Goal: Information Seeking & Learning: Compare options

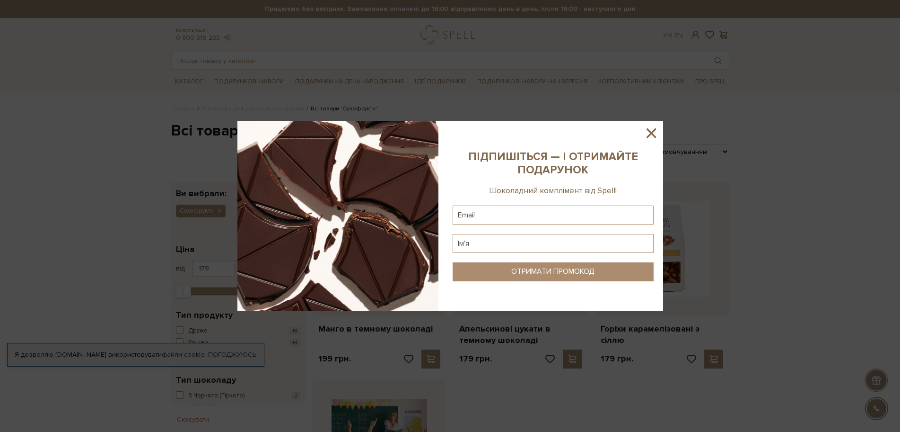
click at [651, 132] on icon at bounding box center [652, 133] width 16 height 16
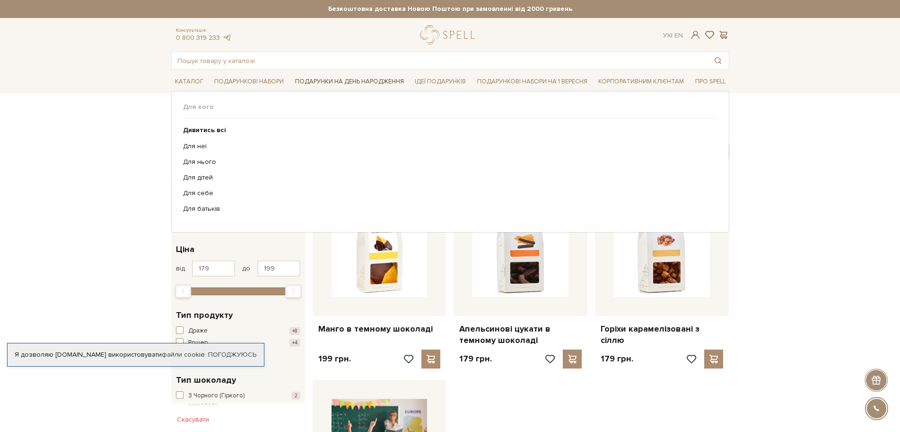
click at [364, 80] on link "Подарунки на День народження" at bounding box center [349, 81] width 116 height 15
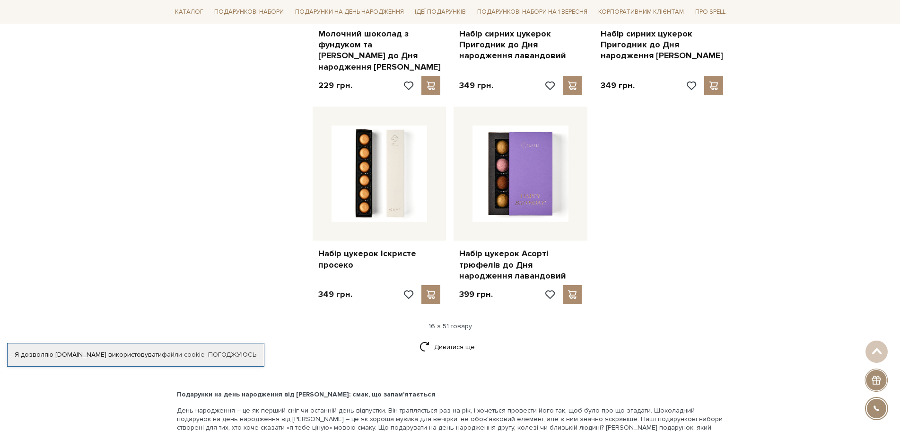
scroll to position [1230, 0]
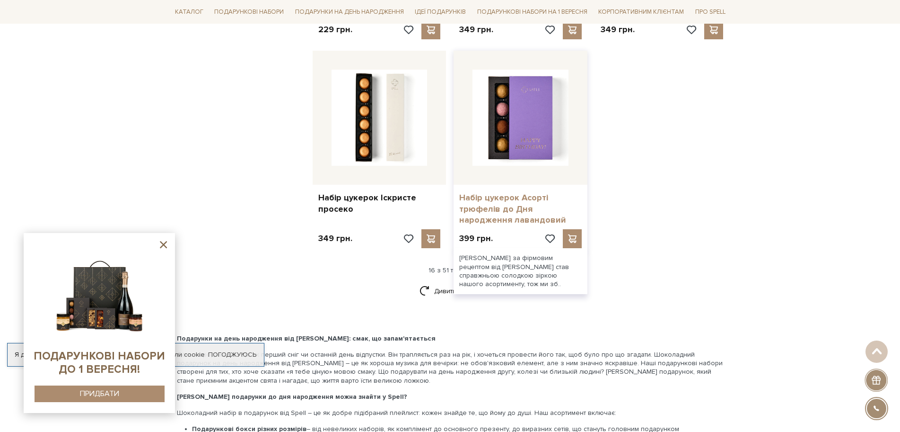
click at [536, 198] on link "Набір цукерок Асорті трюфелів до Дня народження лавандовий" at bounding box center [520, 208] width 123 height 33
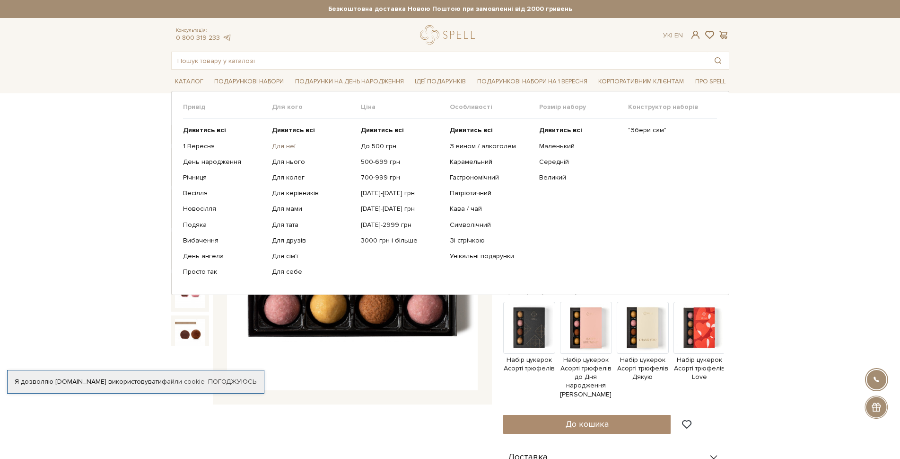
click at [286, 144] on link "Для неї" at bounding box center [313, 146] width 82 height 9
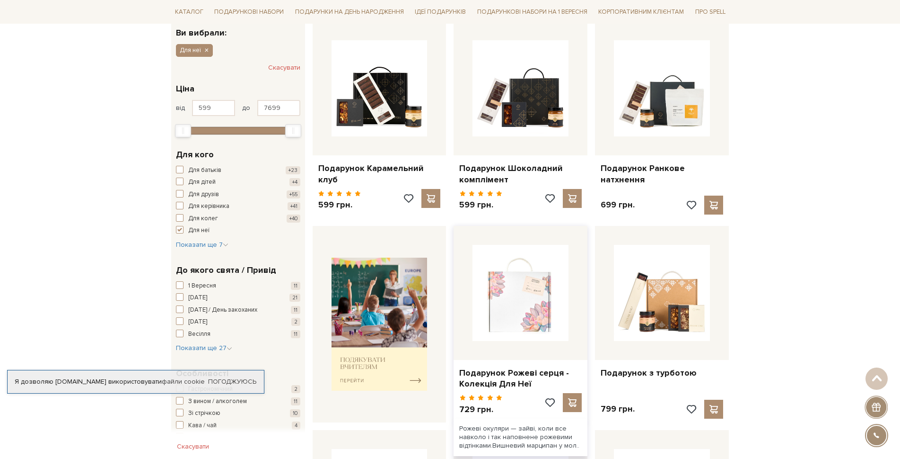
scroll to position [142, 0]
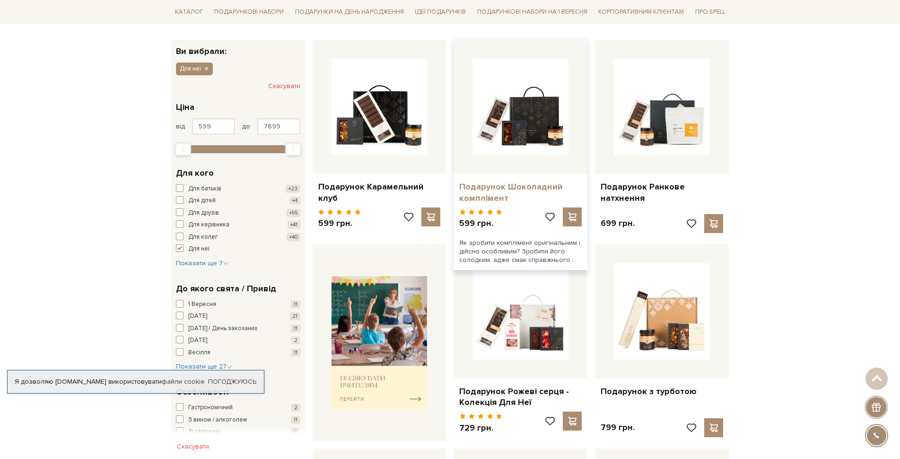
click at [518, 186] on link "Подарунок Шоколадний комплімент" at bounding box center [520, 192] width 123 height 22
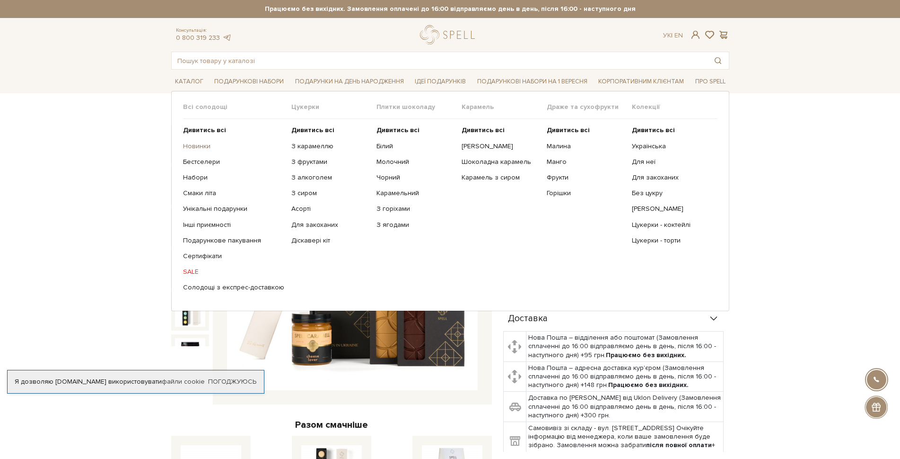
click at [200, 148] on link "Новинки" at bounding box center [233, 146] width 101 height 9
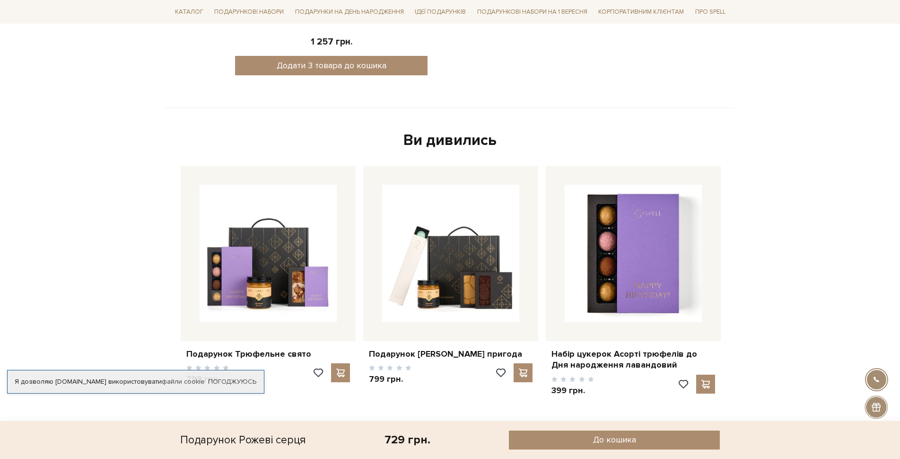
scroll to position [568, 0]
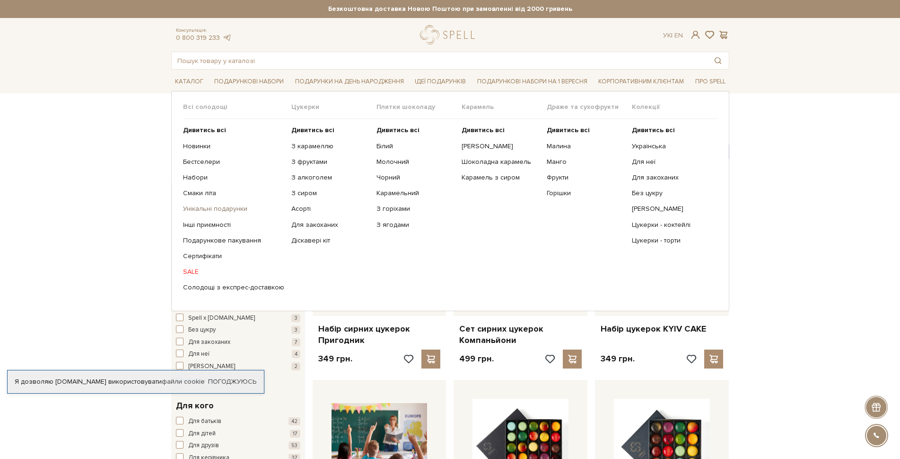
click at [222, 206] on link "Унікальні подарунки" at bounding box center [233, 208] width 101 height 9
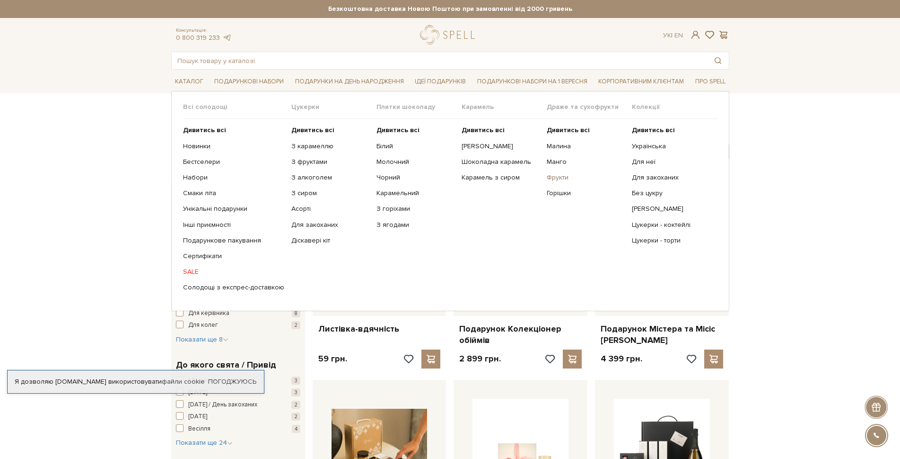
click at [566, 175] on link "Фрукти" at bounding box center [586, 177] width 78 height 9
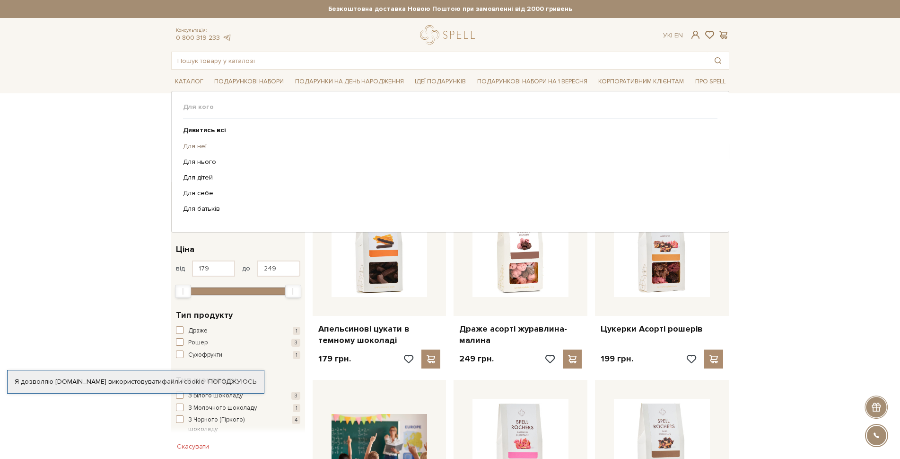
click at [196, 147] on link "Для неї" at bounding box center [447, 146] width 528 height 9
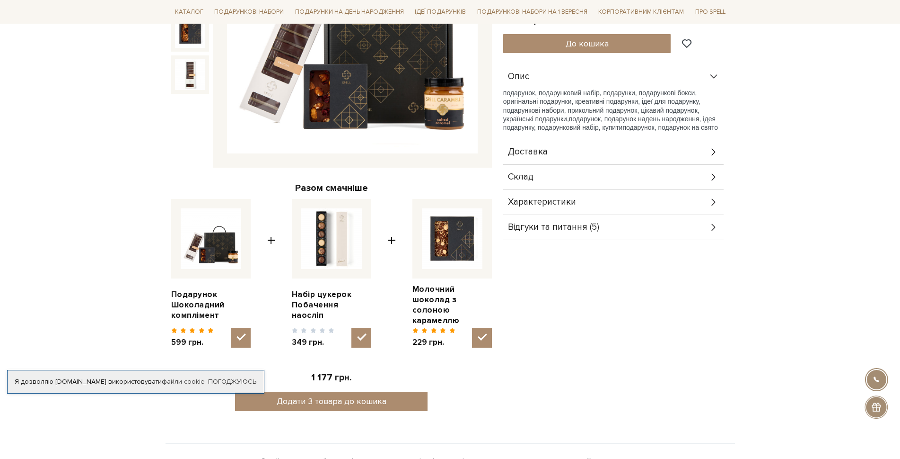
scroll to position [142, 0]
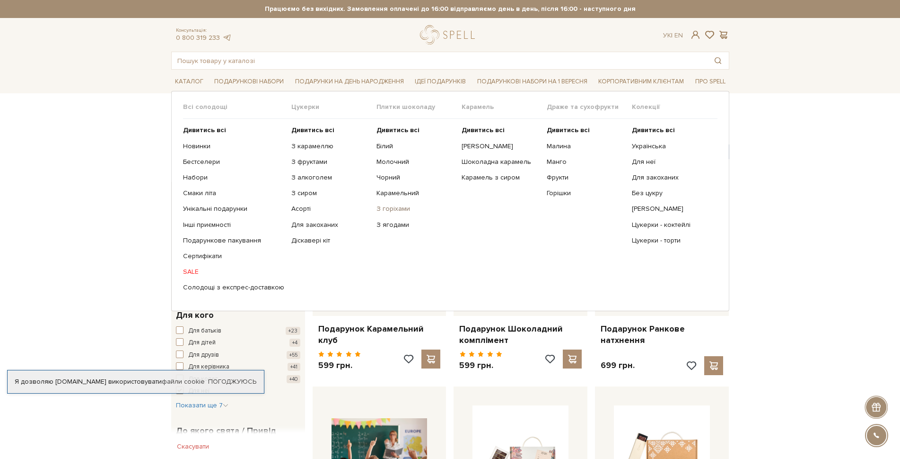
click at [389, 210] on link "З горіхами" at bounding box center [416, 208] width 78 height 9
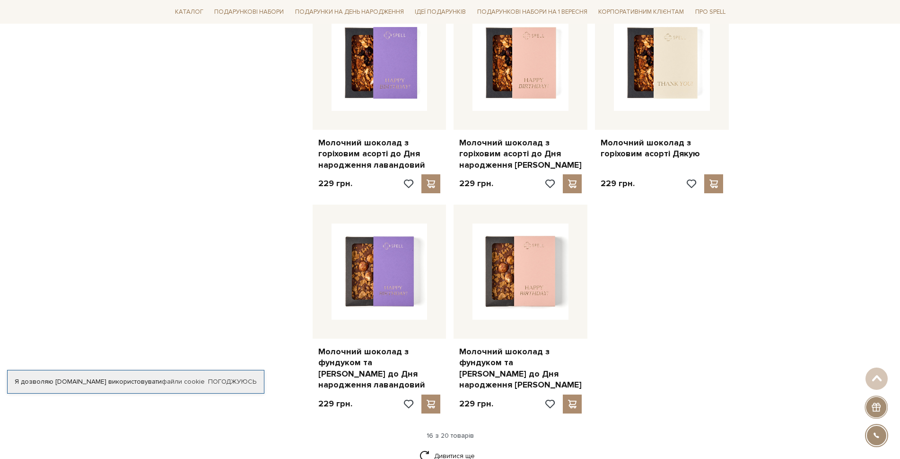
scroll to position [1041, 0]
